Goal: Transaction & Acquisition: Purchase product/service

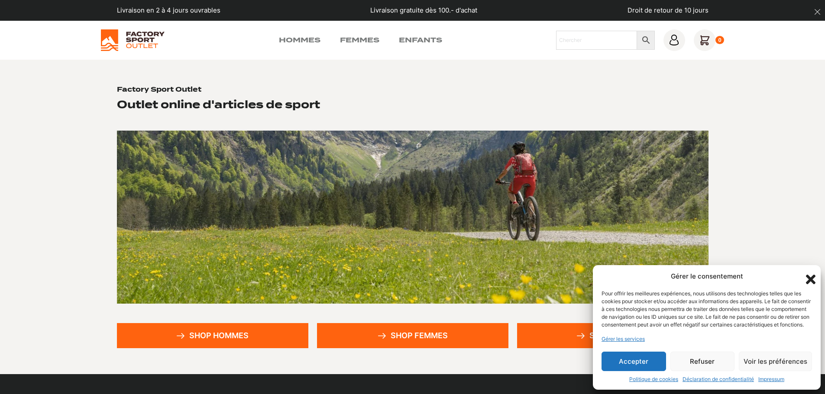
click at [811, 274] on icon "Fermer la boîte de dialogue" at bounding box center [810, 279] width 15 height 15
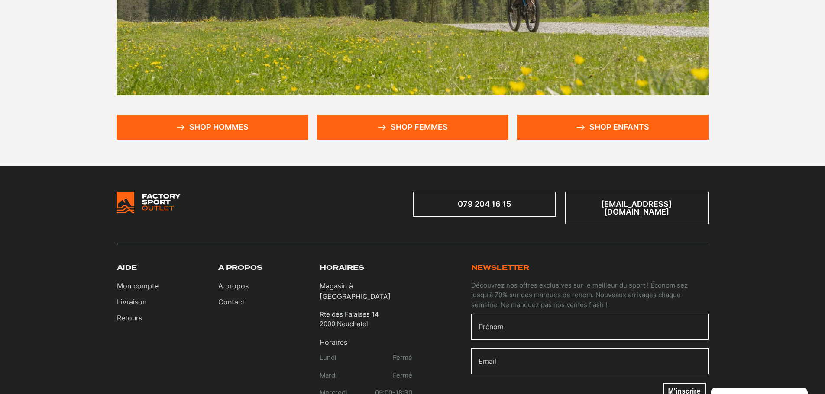
scroll to position [216, 0]
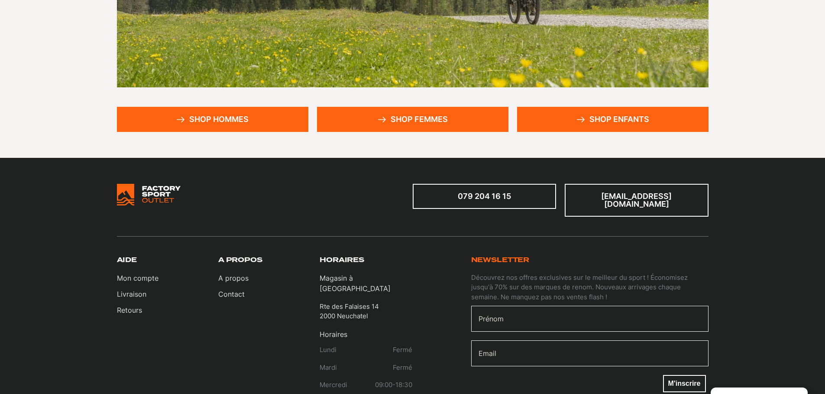
click at [408, 112] on link "Shop femmes" at bounding box center [412, 119] width 191 height 25
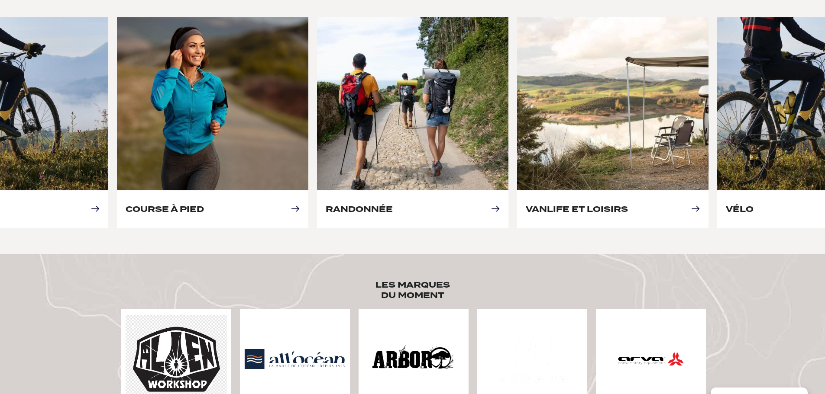
scroll to position [433, 0]
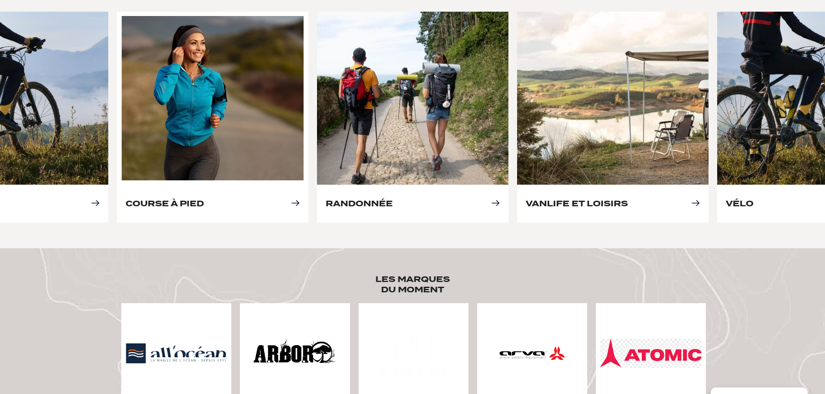
click at [204, 199] on link "Course à pied" at bounding box center [165, 203] width 78 height 9
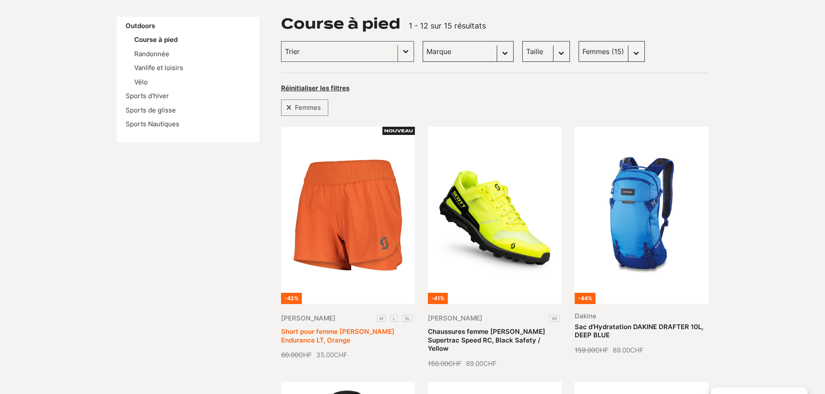
scroll to position [43, 0]
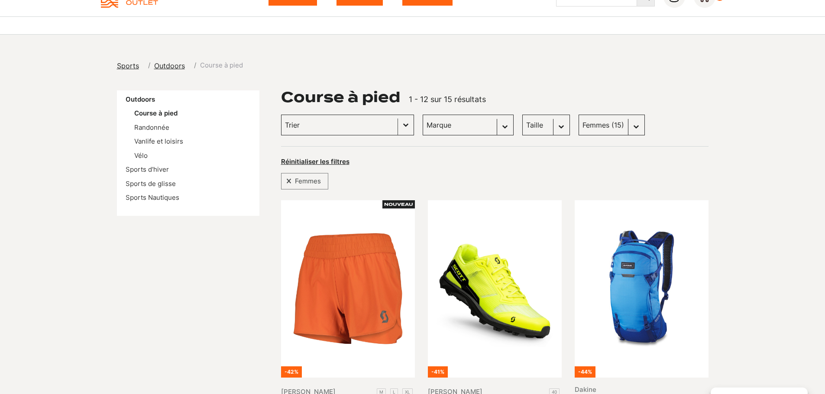
click at [332, 128] on input "Trier le contenu" at bounding box center [339, 124] width 109 height 11
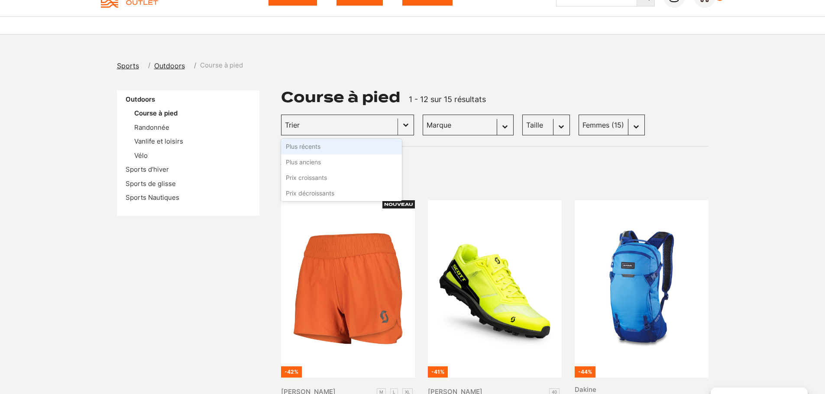
click at [332, 128] on input "Trier le contenu" at bounding box center [339, 124] width 109 height 11
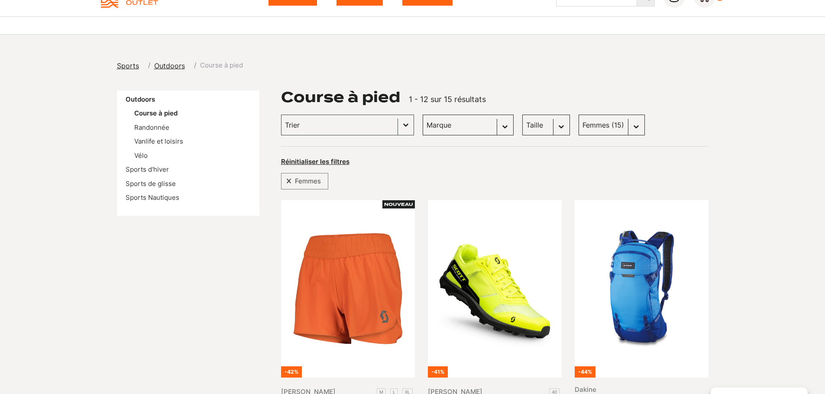
click at [428, 125] on select "Marque Scott (9) Otso (2) Panda optics (2) Craft (0) Dakine (1) Dolomite (1)" at bounding box center [467, 125] width 91 height 21
drag, startPoint x: 428, startPoint y: 125, endPoint x: 442, endPoint y: 125, distance: 13.9
click at [428, 125] on select "Marque Scott (9) Otso (2) Panda optics (2) Craft (0) Dakine (1) Dolomite (1)" at bounding box center [467, 125] width 91 height 21
click at [522, 125] on select "Taille 40.5 (1) 36 (1) 36.5 (1) 37.5 (1) 38 (1) 38.5 (1) 39 (1) 40 (1) 41 (0) 4…" at bounding box center [546, 125] width 48 height 21
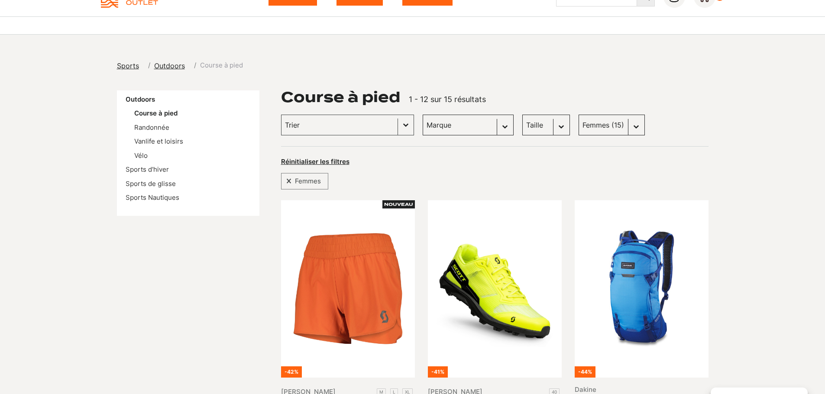
click at [584, 125] on select "Sexe Hommes (16) Femmes (15)" at bounding box center [611, 125] width 66 height 21
click at [328, 128] on input "Trier le contenu" at bounding box center [339, 124] width 109 height 11
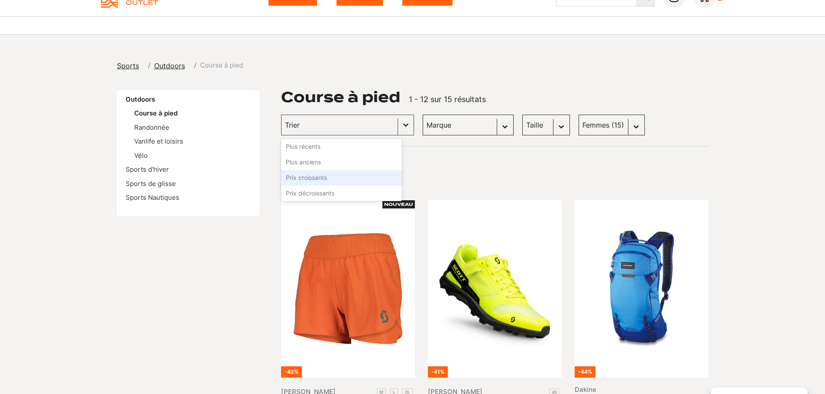
click at [334, 179] on li "Prix croissants" at bounding box center [341, 178] width 121 height 16
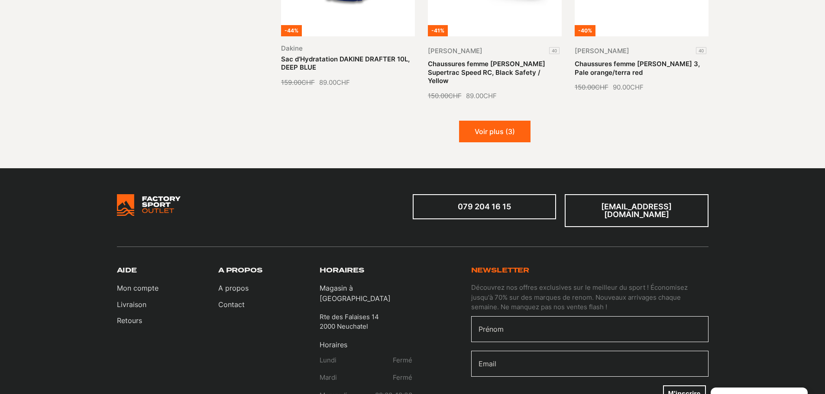
scroll to position [952, 0]
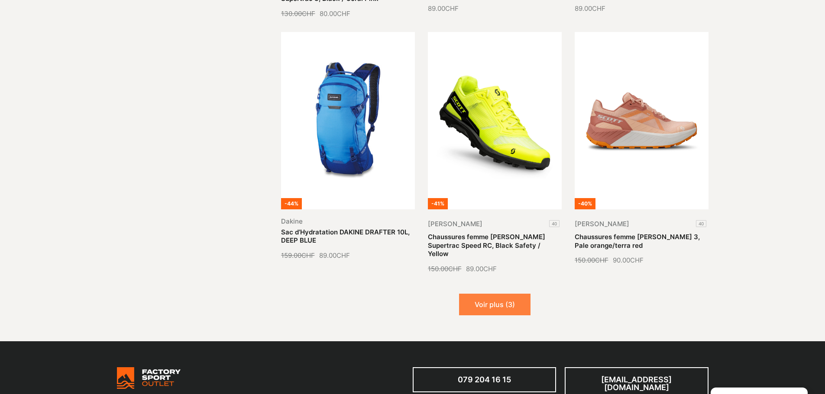
click at [519, 296] on button "Voir plus (3)" at bounding box center [494, 305] width 71 height 22
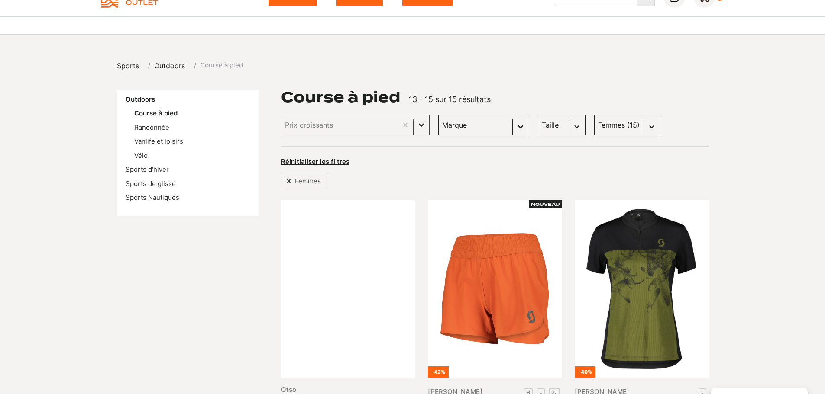
scroll to position [0, 0]
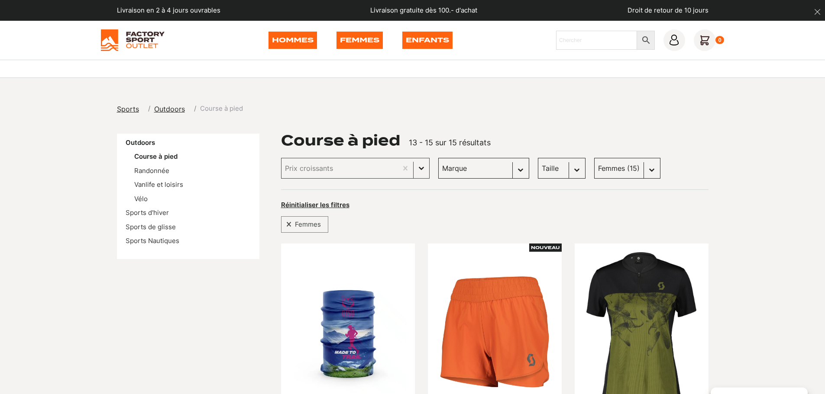
click at [343, 35] on link "Femmes" at bounding box center [359, 40] width 46 height 17
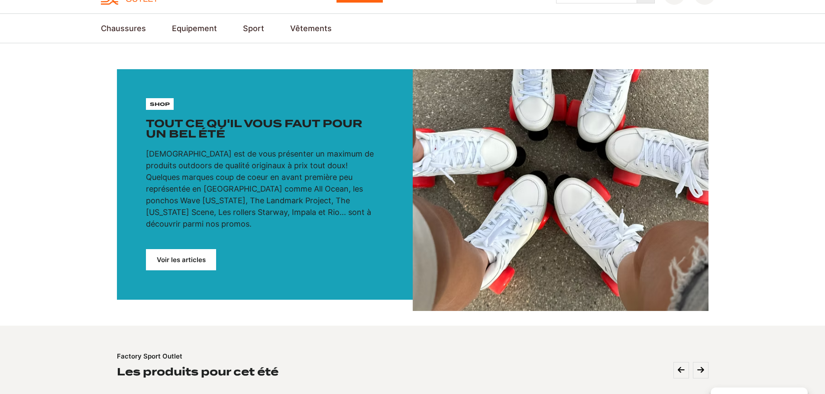
scroll to position [43, 0]
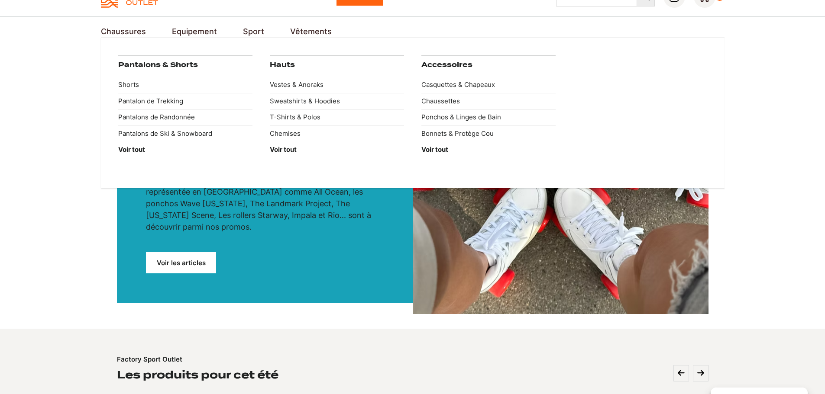
click at [303, 32] on link "Vêtements" at bounding box center [311, 32] width 42 height 12
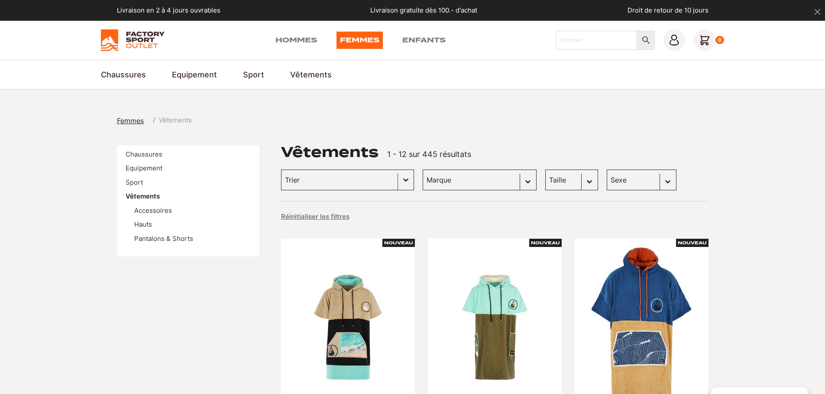
click at [369, 181] on input "Trier le contenu" at bounding box center [339, 179] width 109 height 11
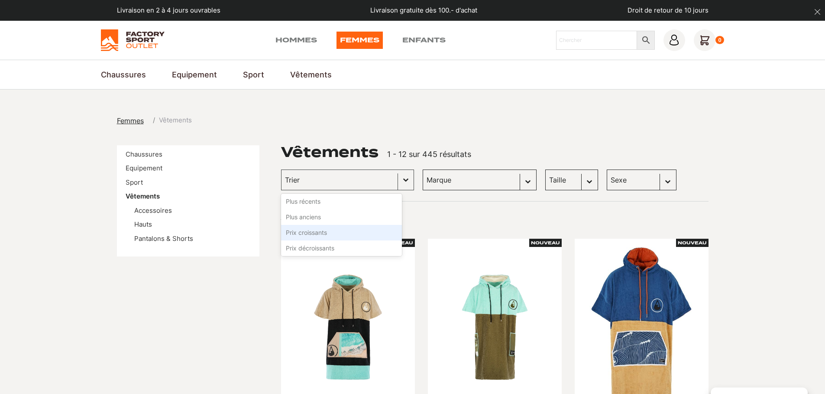
click at [336, 225] on li "Prix croissants" at bounding box center [341, 233] width 121 height 16
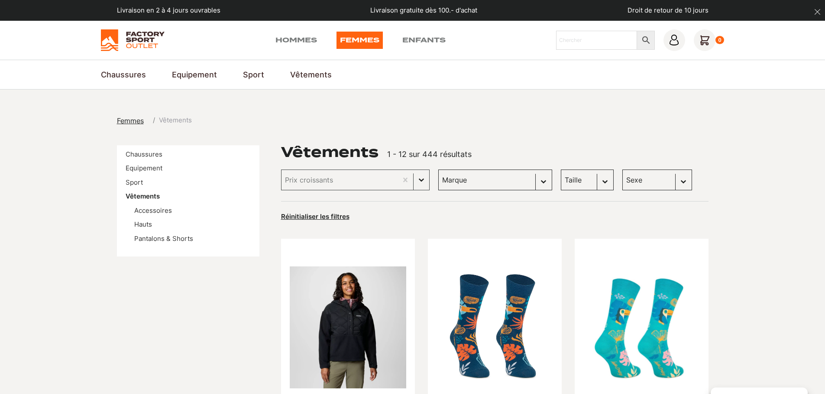
click at [649, 176] on select "Sexe Femmes (404) Hommes (161) Enfants (13)" at bounding box center [657, 180] width 70 height 21
select select "femmes"
click at [622, 170] on select "Sexe Femmes (404) Hommes (161) Enfants (13)" at bounding box center [657, 180] width 70 height 21
select select "femmes"
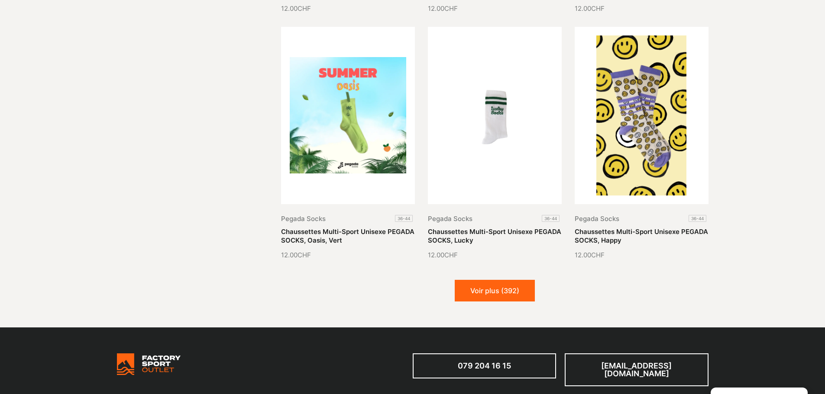
scroll to position [1082, 0]
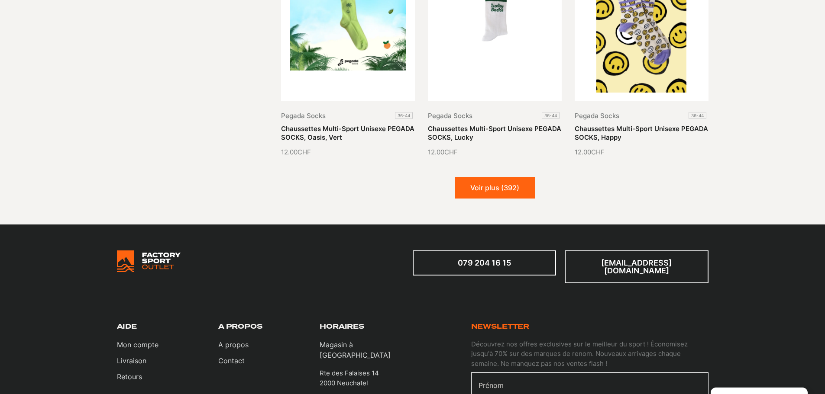
click at [485, 191] on button "Voir plus (392)" at bounding box center [495, 188] width 80 height 22
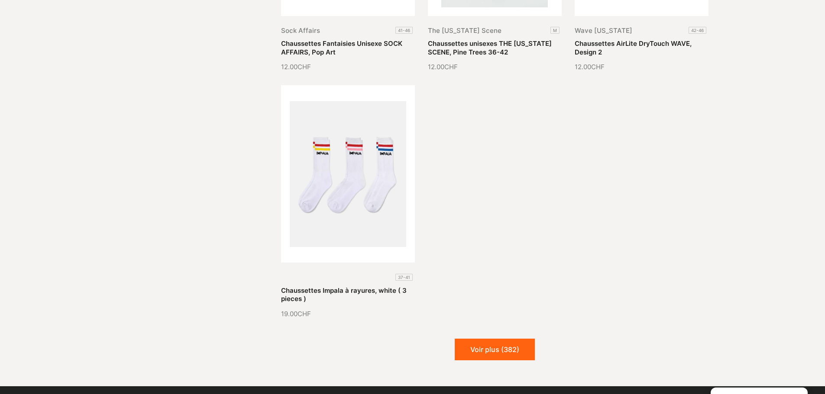
scroll to position [1991, 0]
